Goal: Information Seeking & Learning: Learn about a topic

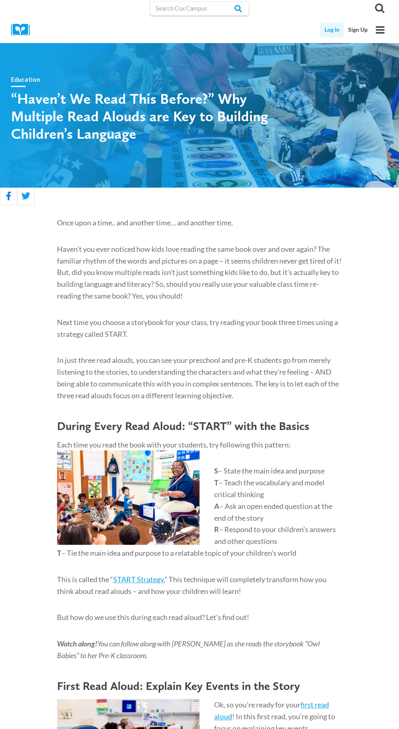
click at [323, 27] on link "Log In" at bounding box center [332, 29] width 24 height 15
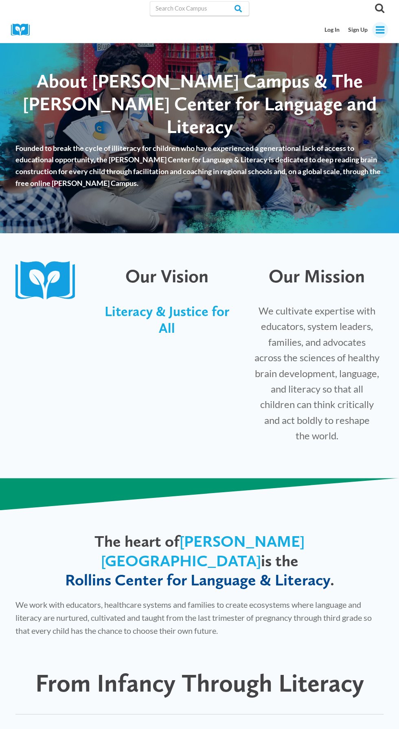
click at [383, 30] on icon "Open menu" at bounding box center [379, 29] width 9 height 7
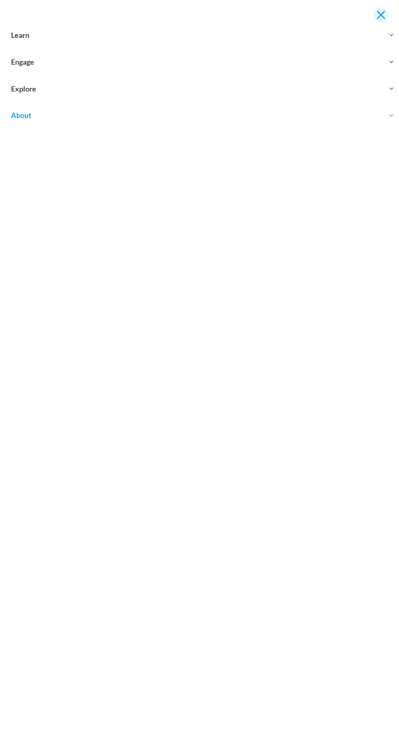
click at [384, 14] on button "Close menu" at bounding box center [380, 14] width 15 height 15
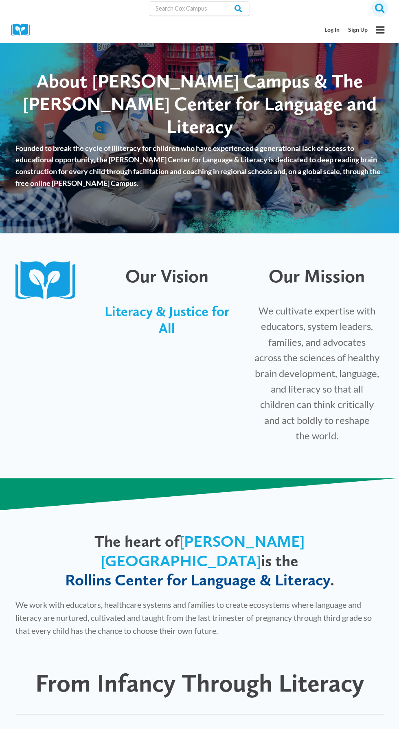
click at [384, 9] on icon "Search" at bounding box center [379, 8] width 10 height 10
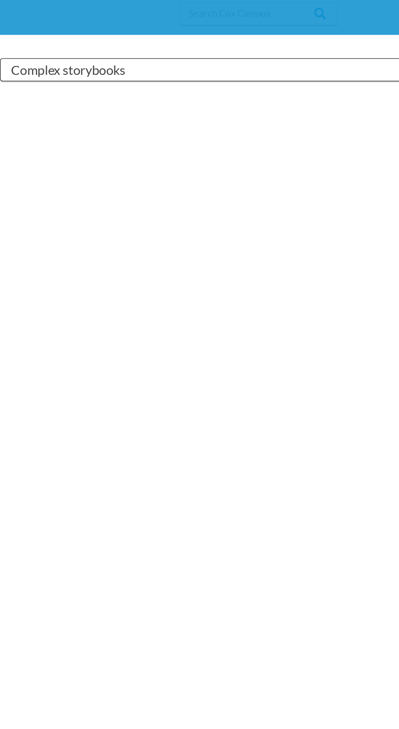
type input "Complex storybooks"
click at [330, 37] on input "Search" at bounding box center [346, 44] width 32 height 15
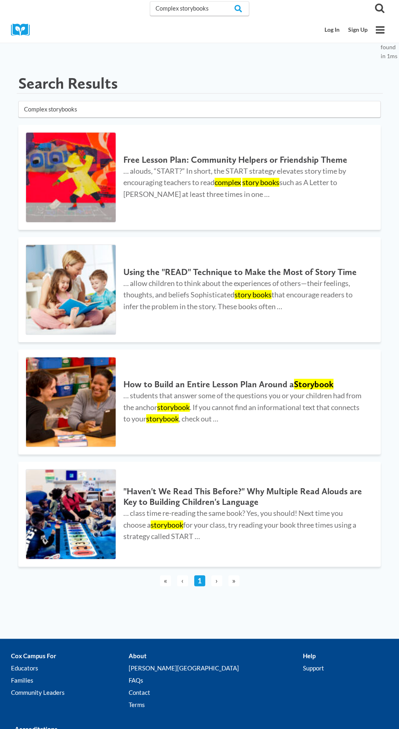
click at [89, 107] on input "Complex storybooks" at bounding box center [199, 109] width 362 height 17
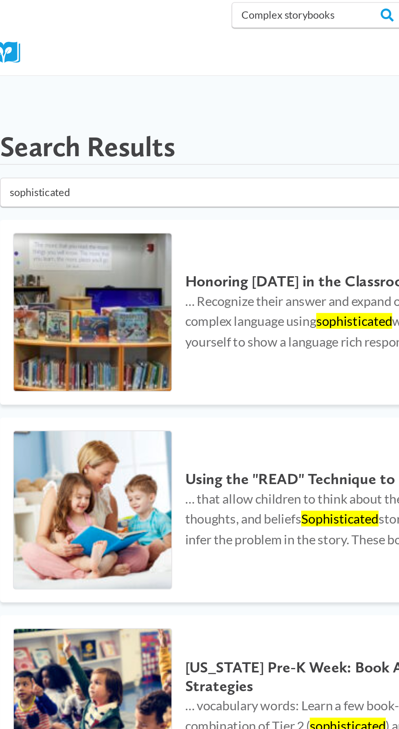
click button "submit" at bounding box center [0, 0] width 0 height 0
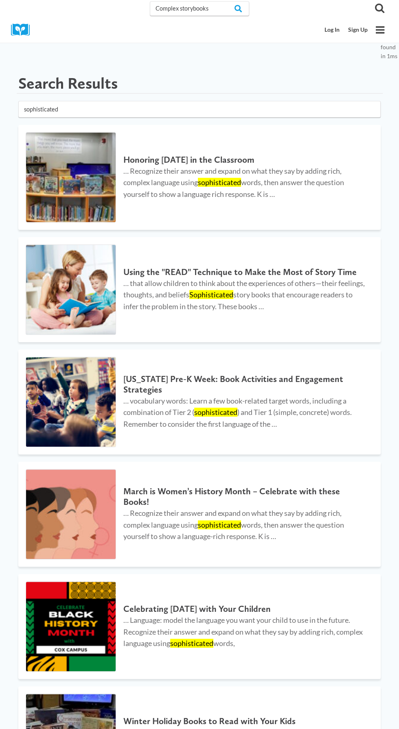
click at [131, 106] on input "sophisticated" at bounding box center [199, 109] width 362 height 17
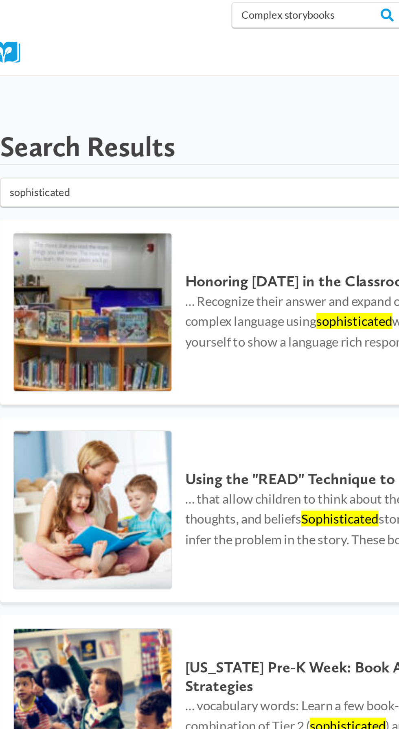
click button "submit" at bounding box center [0, 0] width 0 height 0
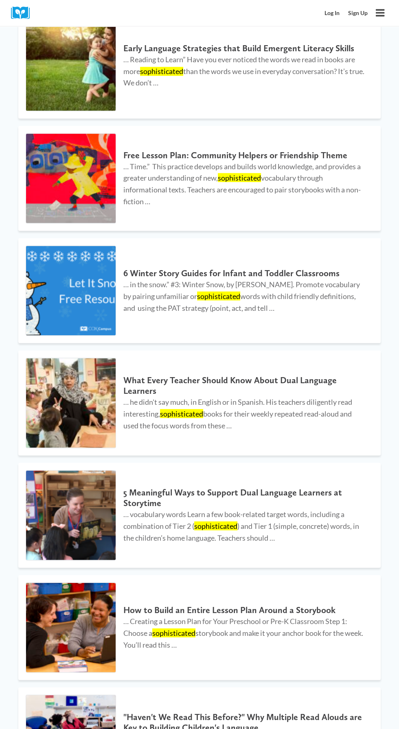
scroll to position [898, 0]
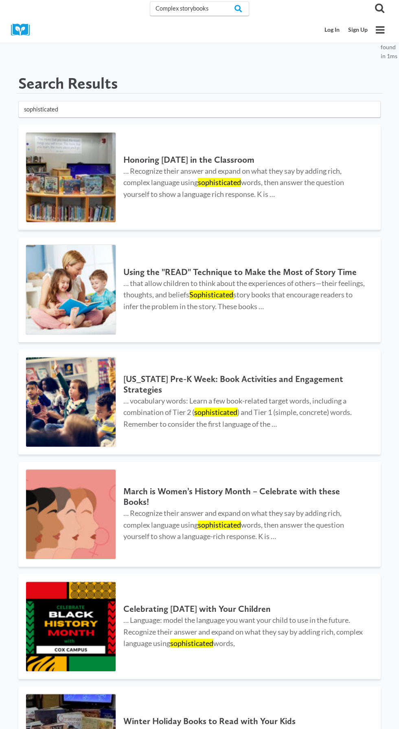
type input "sphis"
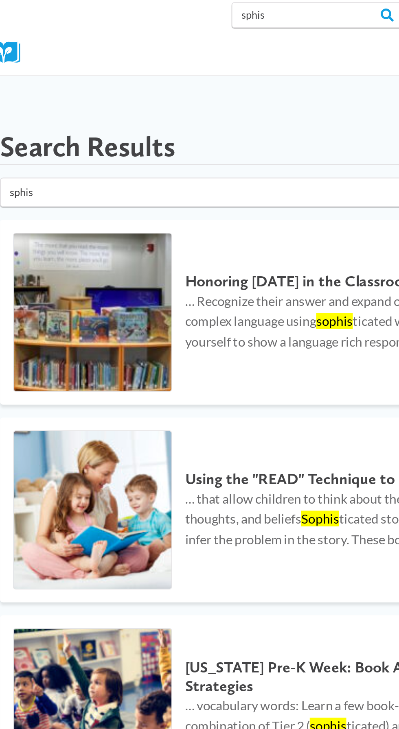
click at [70, 109] on input "sphis" at bounding box center [199, 109] width 362 height 17
click button "submit" at bounding box center [0, 0] width 0 height 0
type input "Complex storybooks"
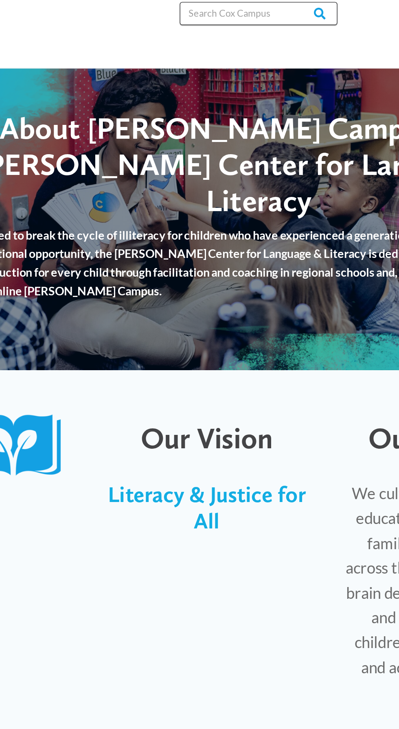
click at [183, 10] on input "Search in [URL][DOMAIN_NAME]" at bounding box center [199, 8] width 99 height 15
type input "Sophisticated"
click at [217, 1] on input "Search" at bounding box center [233, 8] width 32 height 15
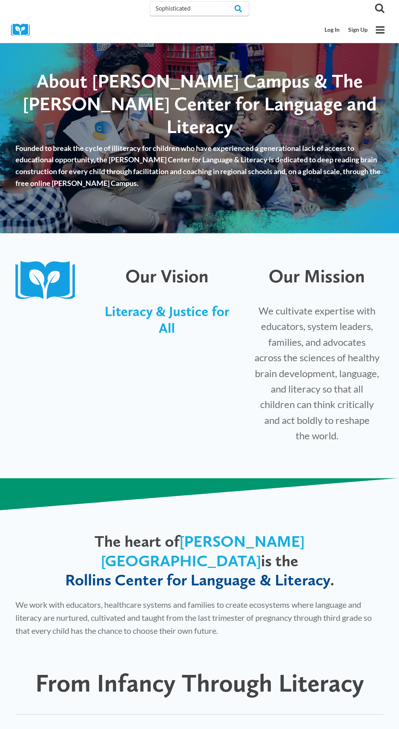
click at [26, 27] on img at bounding box center [23, 30] width 24 height 13
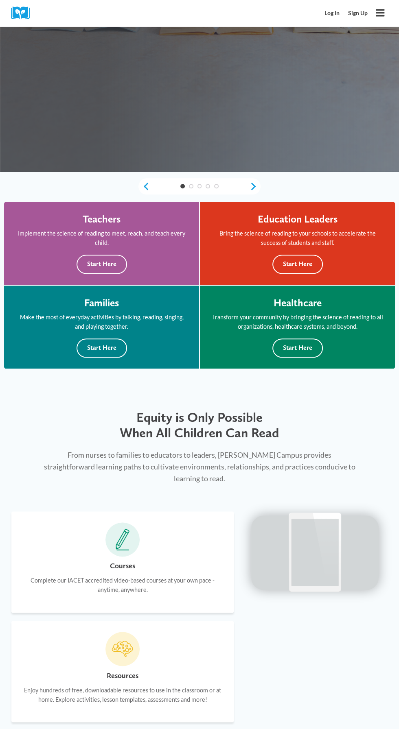
scroll to position [405, 0]
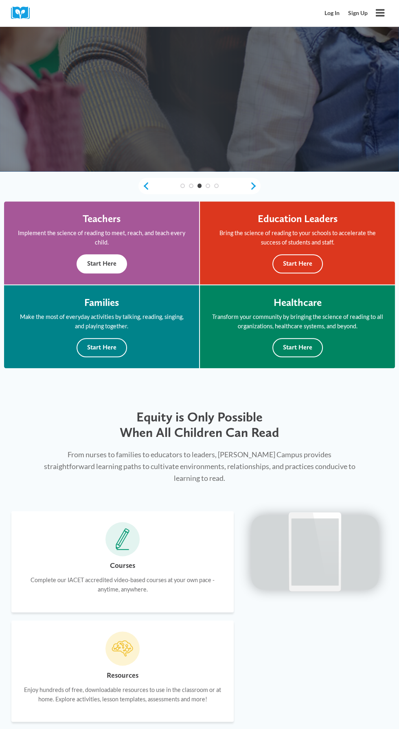
click at [117, 260] on button "Start Here" at bounding box center [101, 263] width 50 height 19
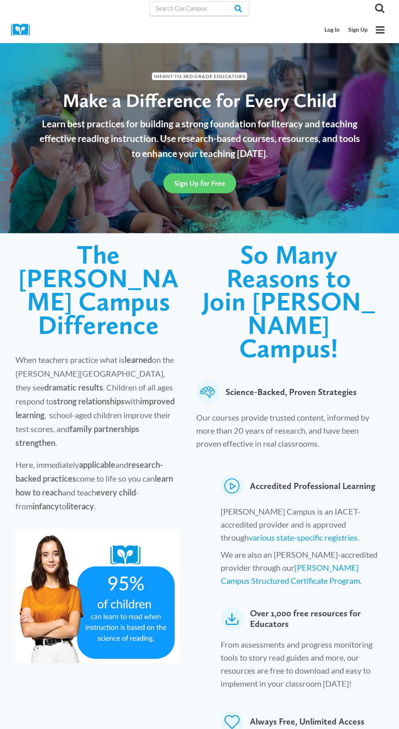
click at [18, 32] on img at bounding box center [23, 30] width 24 height 13
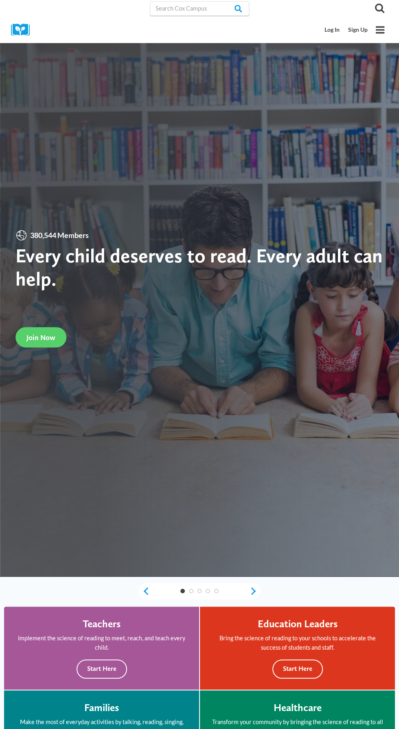
click at [392, 32] on div "Log In Sign Up Toggle Menu" at bounding box center [199, 30] width 399 height 26
click at [385, 28] on button "Toggle Menu" at bounding box center [380, 30] width 16 height 16
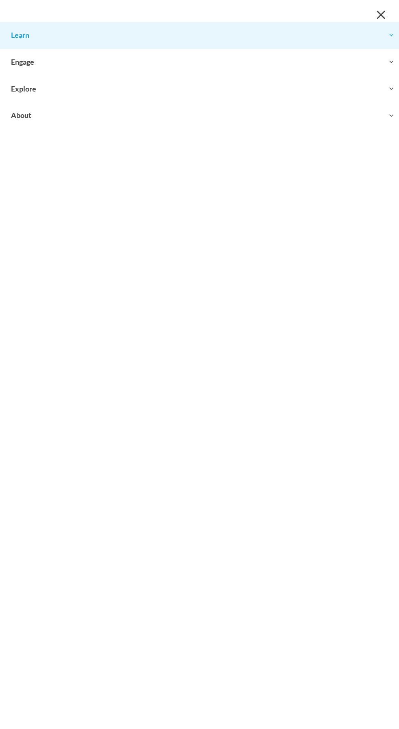
click at [41, 37] on button "Toggle child menu Expand" at bounding box center [199, 35] width 399 height 26
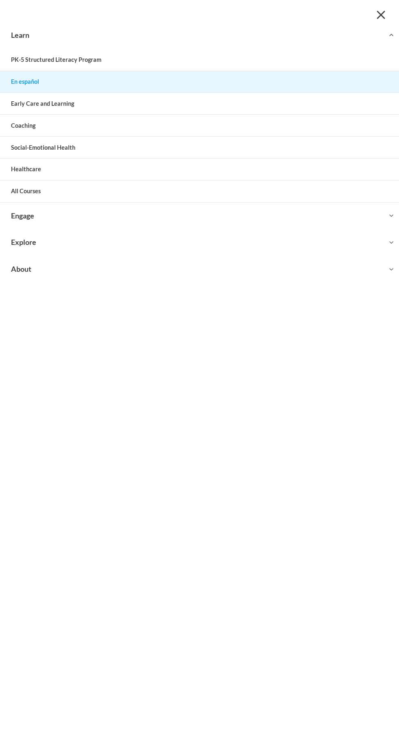
click at [29, 89] on link "En español" at bounding box center [199, 82] width 399 height 22
